Goal: Complete application form

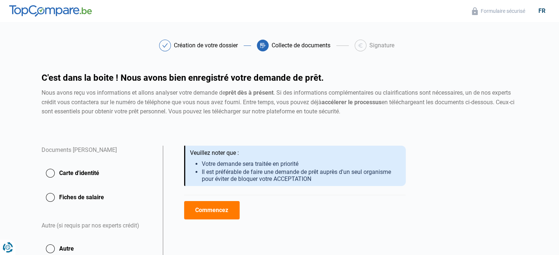
click at [215, 213] on button "Commencez" at bounding box center [211, 210] width 55 height 18
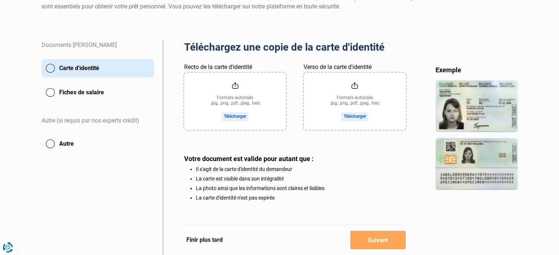
scroll to position [110, 0]
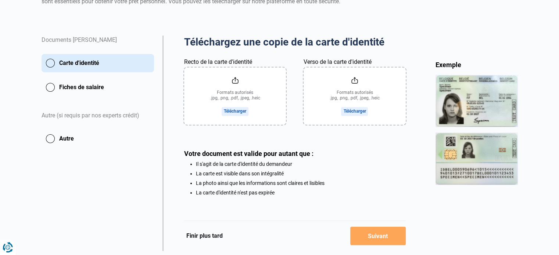
click at [228, 107] on input "Recto de la carte d'identité" at bounding box center [235, 96] width 102 height 57
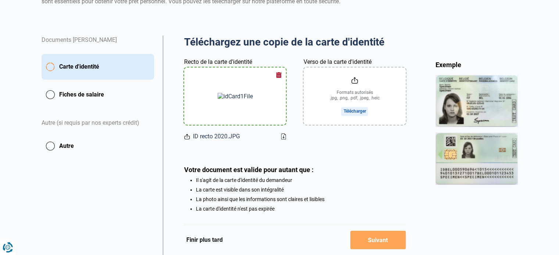
click at [348, 108] on input "Verso de la carte d'identité" at bounding box center [355, 96] width 102 height 57
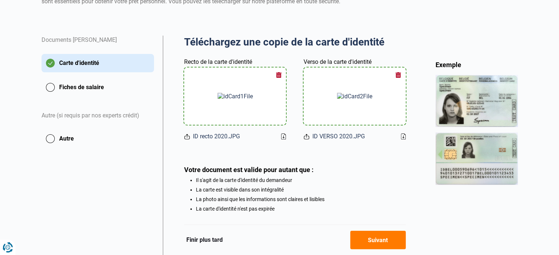
click at [50, 87] on button "Fiches de salaire" at bounding box center [98, 87] width 112 height 18
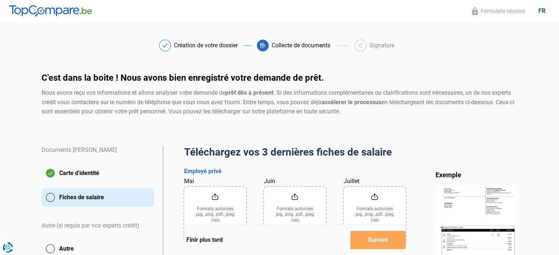
scroll to position [73, 0]
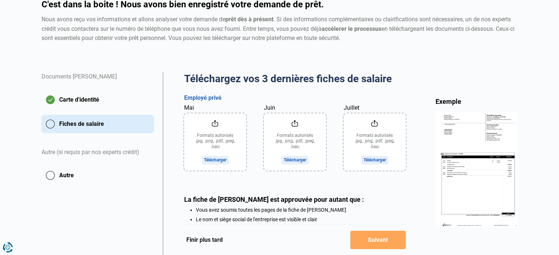
click at [218, 163] on input "Mai" at bounding box center [215, 142] width 62 height 57
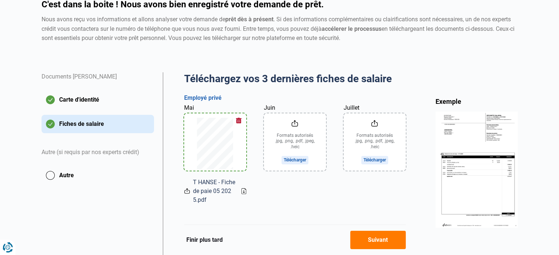
click at [295, 155] on input "Juin" at bounding box center [295, 142] width 62 height 57
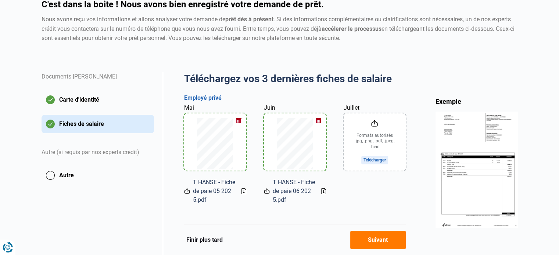
click at [373, 158] on input "Juillet" at bounding box center [375, 142] width 62 height 57
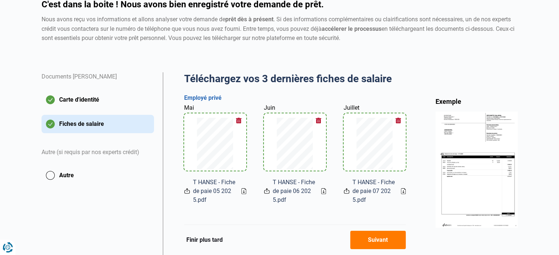
click at [52, 176] on button "Autre" at bounding box center [98, 175] width 112 height 18
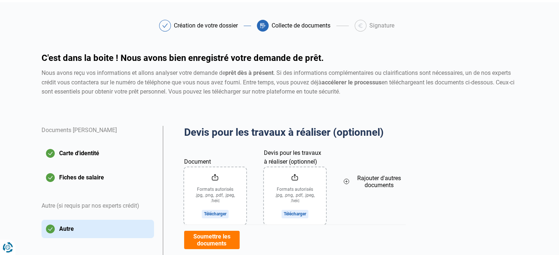
scroll to position [37, 0]
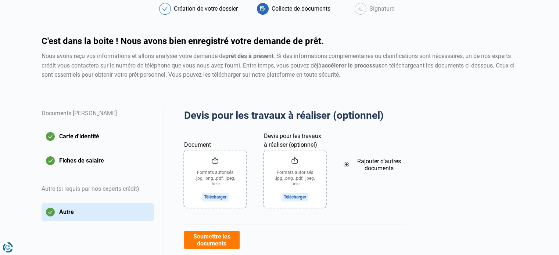
click at [217, 190] on input "Document" at bounding box center [215, 179] width 62 height 57
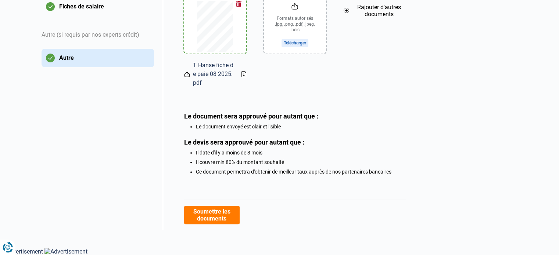
click at [223, 220] on button "Soumettre les documents" at bounding box center [211, 215] width 55 height 18
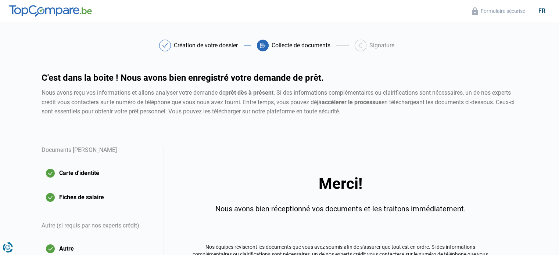
click at [378, 43] on div "Signature" at bounding box center [381, 46] width 25 height 6
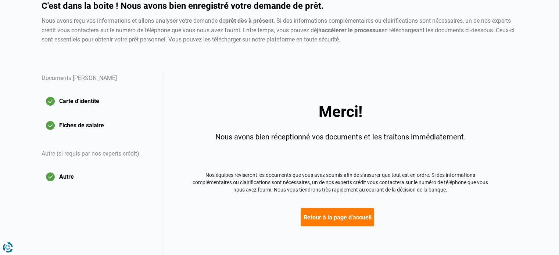
scroll to position [98, 0]
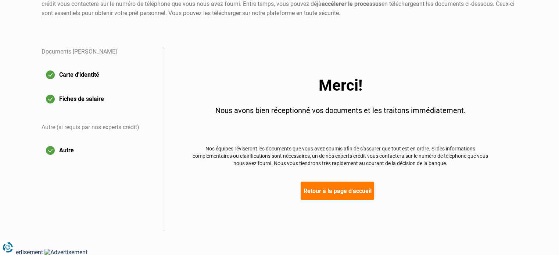
click at [342, 189] on button "Retour à la page d'accueil" at bounding box center [337, 191] width 73 height 18
